Goal: Task Accomplishment & Management: Manage account settings

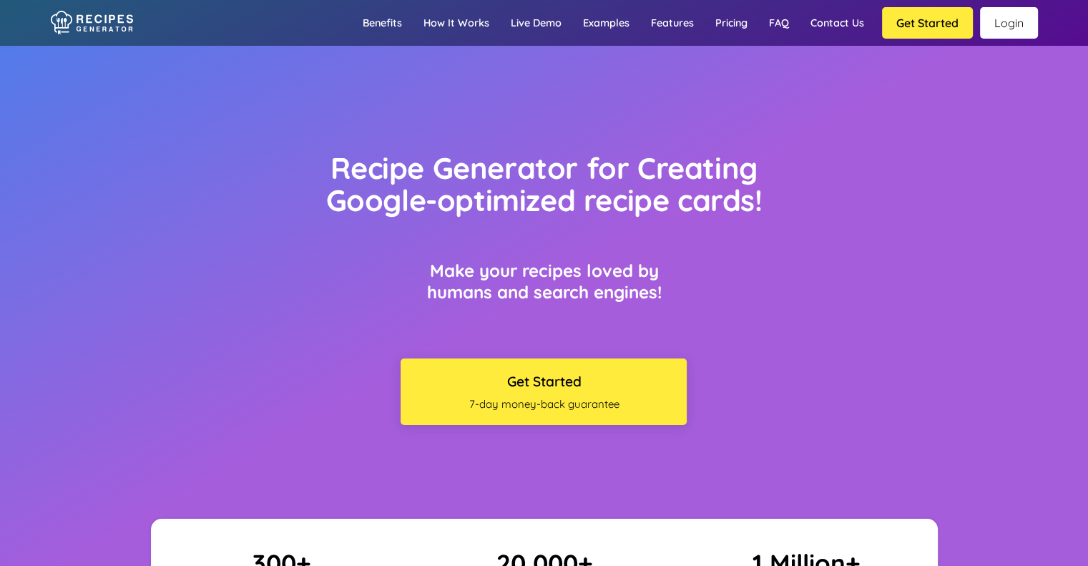
click at [1007, 7] on link "Login" at bounding box center [1009, 22] width 58 height 31
click at [995, 14] on link "Login" at bounding box center [1009, 22] width 58 height 31
click at [998, 16] on link "Login" at bounding box center [1009, 22] width 58 height 31
